Goal: Transaction & Acquisition: Download file/media

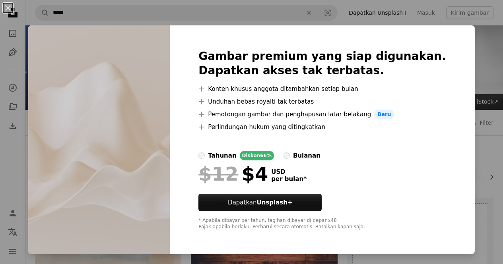
scroll to position [958, 0]
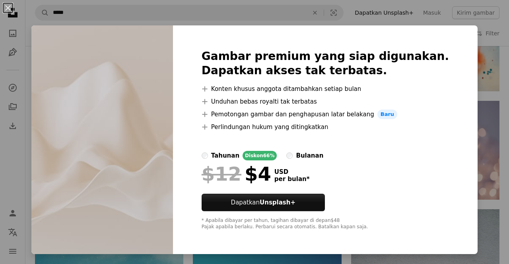
click at [483, 70] on div "An X shape Gambar premium yang siap digunakan. Dapatkan akses tak terbatas. A p…" at bounding box center [254, 132] width 509 height 264
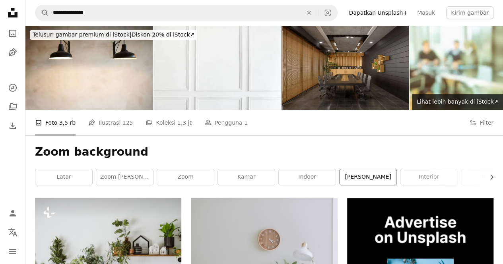
click at [369, 181] on link "[PERSON_NAME]" at bounding box center [368, 177] width 57 height 16
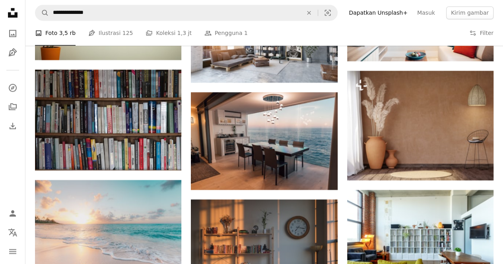
scroll to position [546, 0]
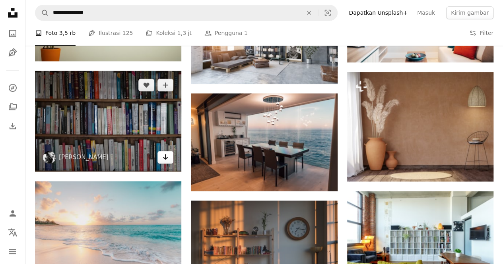
click at [165, 155] on icon "Unduh" at bounding box center [165, 157] width 5 height 6
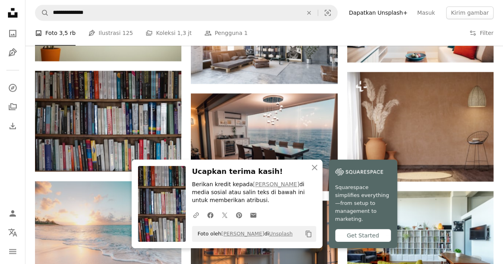
click at [181, 201] on img at bounding box center [162, 204] width 48 height 76
